Goal: Task Accomplishment & Management: Manage account settings

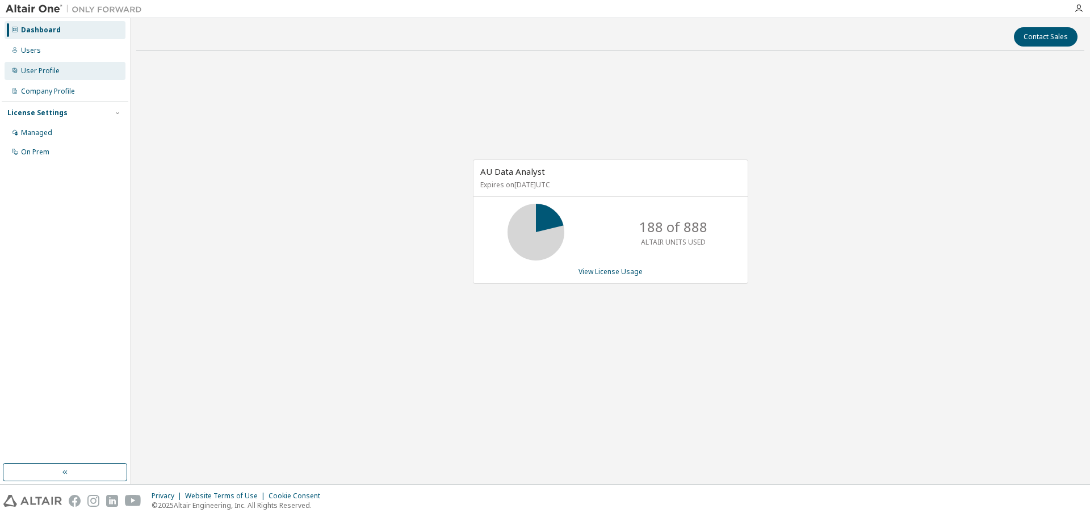
click at [51, 70] on div "User Profile" at bounding box center [40, 70] width 39 height 9
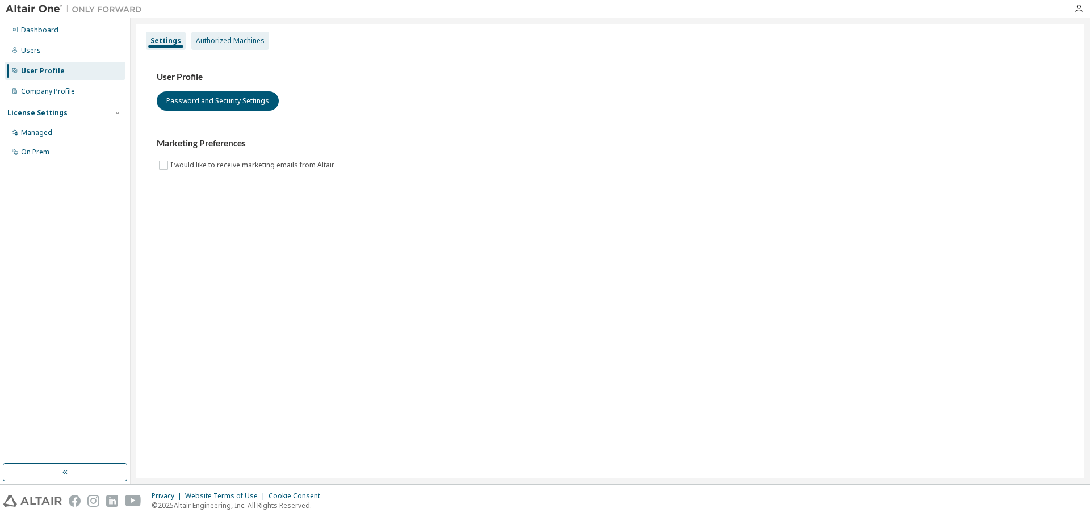
click at [228, 40] on div "Authorized Machines" at bounding box center [230, 40] width 69 height 9
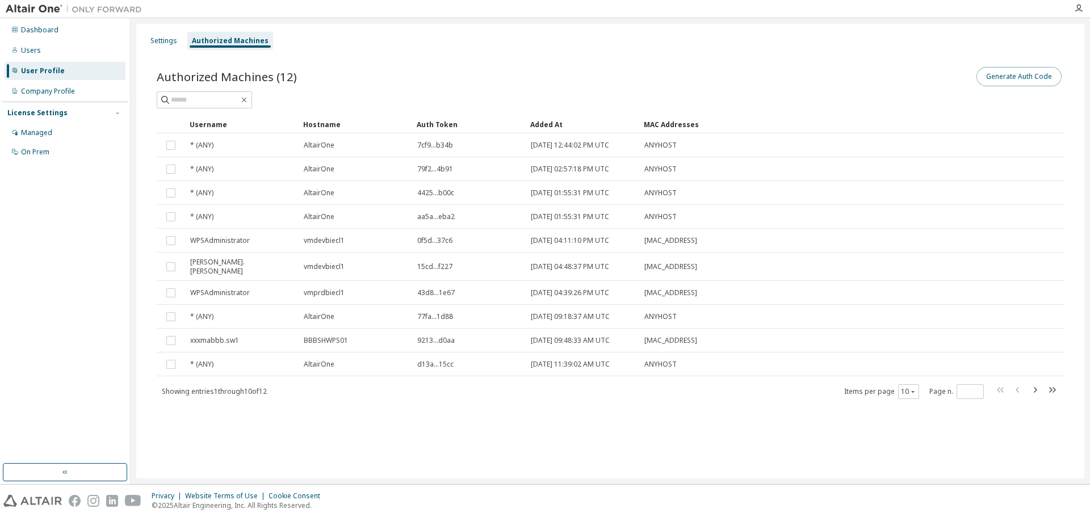
click at [998, 85] on button "Generate Auth Code" at bounding box center [1019, 76] width 85 height 19
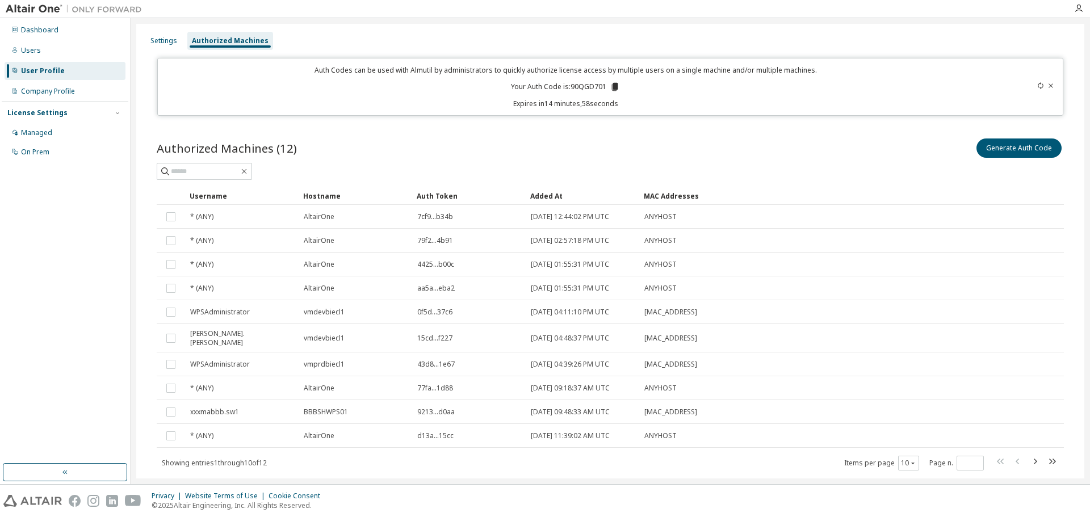
click at [580, 82] on p "Your Auth Code is: 90QGD701" at bounding box center [565, 87] width 109 height 10
copy p "90QGD701"
